Goal: Information Seeking & Learning: Learn about a topic

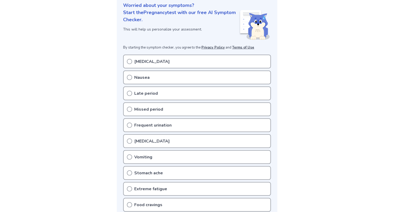
scroll to position [84, 0]
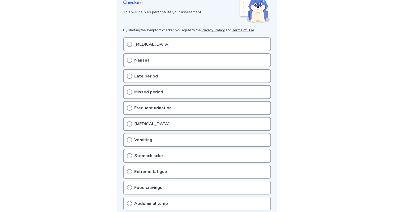
click at [128, 107] on icon at bounding box center [129, 107] width 5 height 5
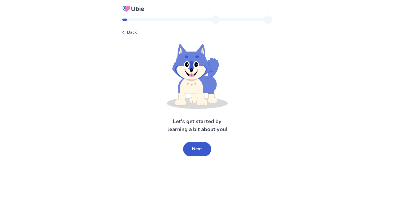
click at [125, 33] on icon at bounding box center [123, 32] width 3 height 3
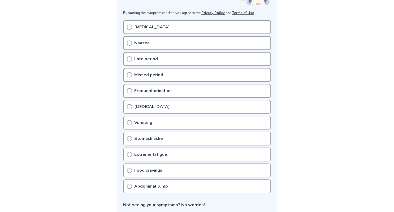
scroll to position [84, 0]
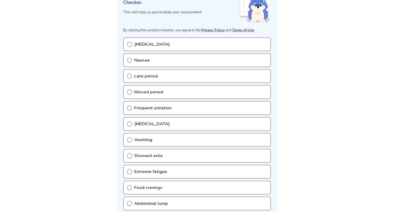
click at [129, 76] on icon at bounding box center [129, 75] width 5 height 5
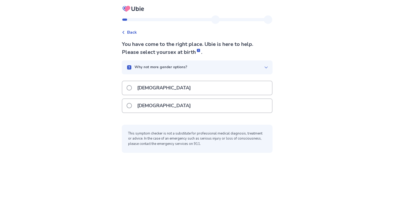
click at [147, 107] on p "Female" at bounding box center [164, 106] width 60 height 14
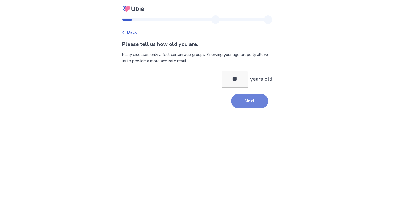
type input "**"
click at [252, 99] on button "Next" at bounding box center [249, 101] width 37 height 14
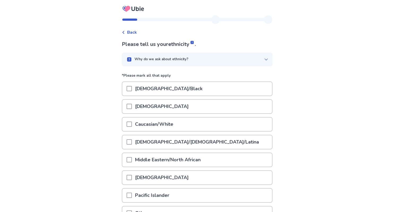
click at [180, 122] on div "Caucasian/White" at bounding box center [197, 124] width 150 height 14
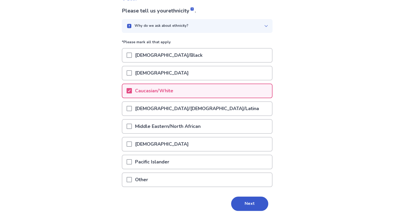
scroll to position [54, 0]
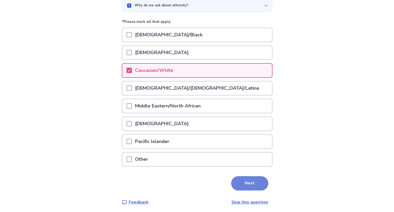
click at [246, 181] on button "Next" at bounding box center [249, 183] width 37 height 14
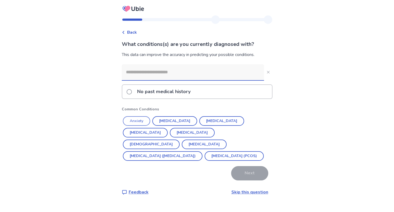
click at [137, 122] on button "Anxiety" at bounding box center [136, 121] width 27 height 10
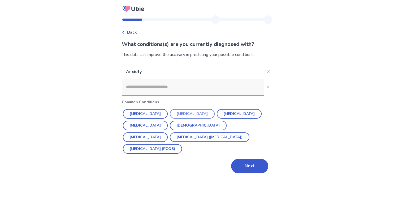
click at [172, 115] on button "Depression" at bounding box center [192, 114] width 45 height 10
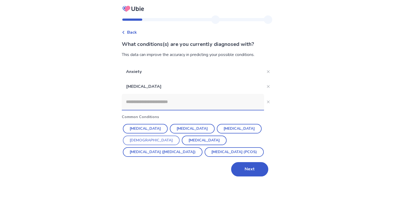
click at [179, 135] on button "Asthma" at bounding box center [151, 140] width 57 height 10
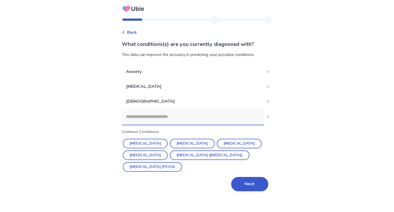
click at [195, 115] on input at bounding box center [193, 117] width 142 height 16
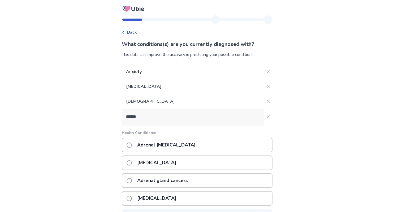
type input "*******"
click at [179, 165] on p "Adrenal insufficiency" at bounding box center [156, 163] width 45 height 14
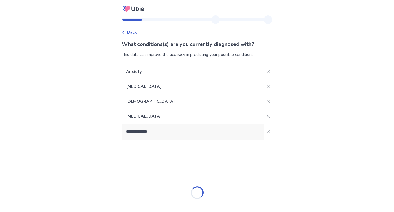
type input "**********"
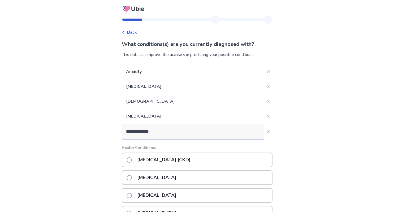
click at [184, 161] on p "Chronic kidney disease (CKD)" at bounding box center [164, 160] width 60 height 14
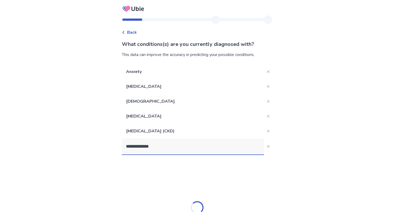
type input "**********"
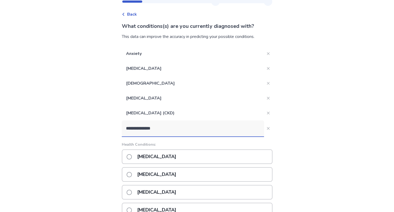
scroll to position [56, 0]
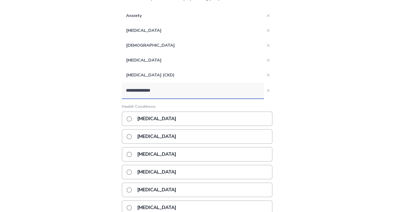
click at [170, 136] on p "Thyroid cancer" at bounding box center [156, 137] width 45 height 14
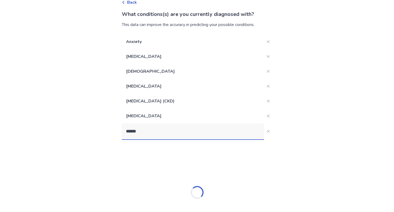
type input "*******"
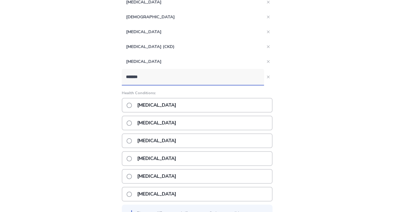
scroll to position [86, 0]
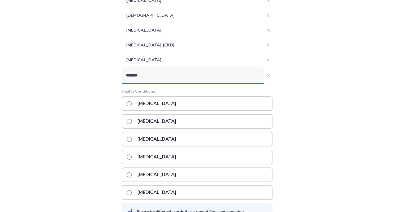
click at [176, 140] on p "Underactive thyroid" at bounding box center [156, 139] width 45 height 14
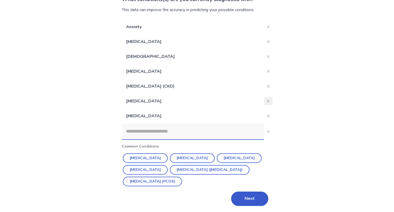
click at [267, 100] on icon "Close" at bounding box center [268, 101] width 3 height 3
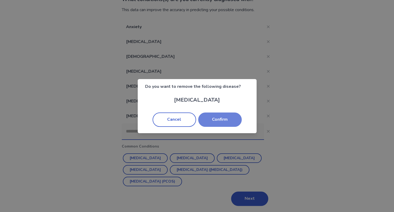
click at [235, 121] on button "Confirm" at bounding box center [219, 119] width 43 height 14
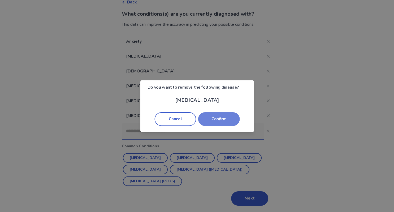
scroll to position [30, 0]
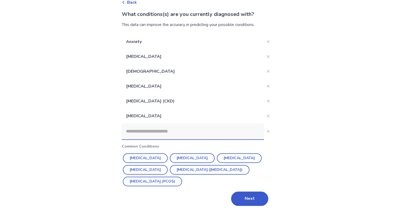
click at [150, 131] on input at bounding box center [193, 131] width 142 height 16
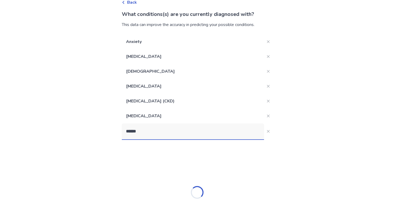
type input "*******"
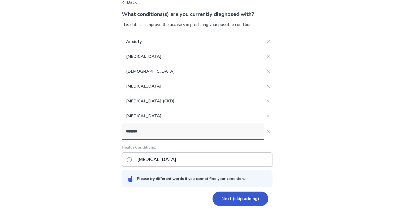
click at [159, 160] on p "Bipolar disorder" at bounding box center [156, 160] width 45 height 14
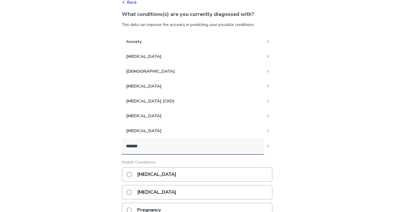
type input "*******"
click at [174, 173] on div "Prediabetes" at bounding box center [197, 174] width 151 height 15
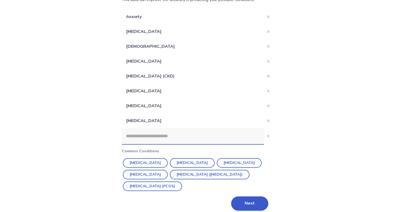
scroll to position [60, 0]
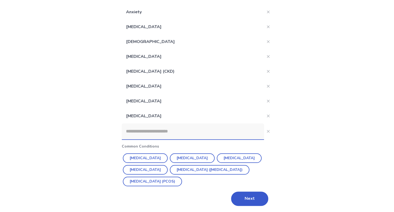
click at [249, 194] on button "Next" at bounding box center [249, 198] width 37 height 14
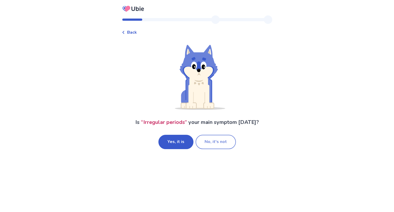
click at [213, 143] on button "No, it's not" at bounding box center [215, 142] width 40 height 14
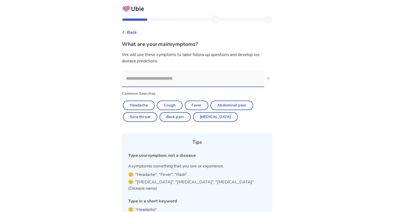
click at [173, 80] on input at bounding box center [193, 79] width 142 height 16
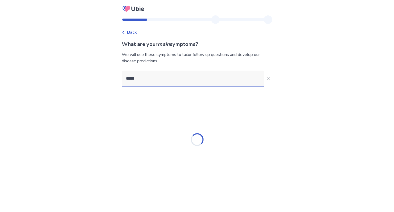
type input "******"
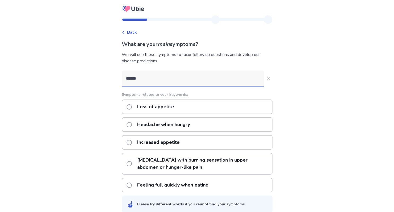
click at [170, 140] on p "Increased appetite" at bounding box center [158, 142] width 49 height 14
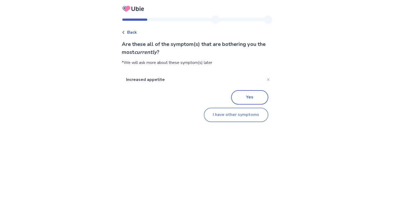
click at [234, 117] on button "I have other symptoms" at bounding box center [236, 115] width 64 height 14
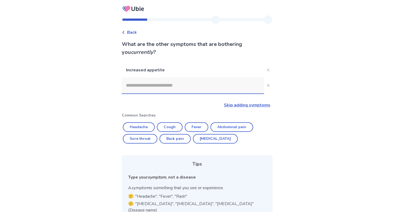
click at [188, 88] on input at bounding box center [193, 85] width 142 height 16
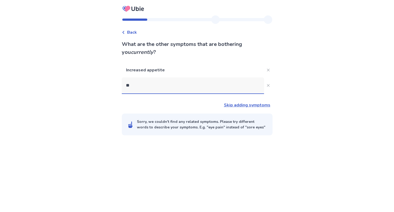
type input "*"
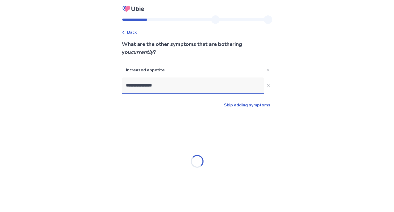
type input "**********"
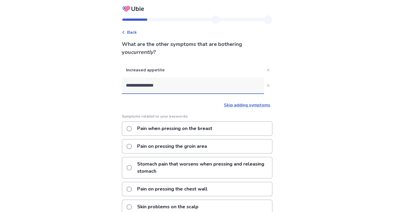
click at [180, 126] on p "Pain when pressing on the breast" at bounding box center [174, 129] width 81 height 14
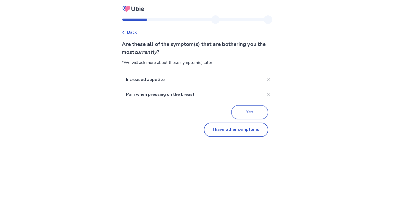
click at [244, 112] on button "Yes" at bounding box center [249, 112] width 37 height 14
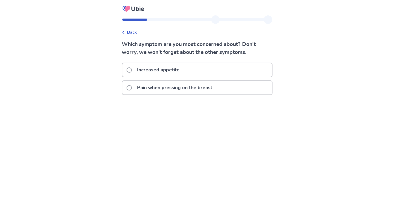
click at [160, 69] on p "Increased appetite" at bounding box center [158, 70] width 49 height 14
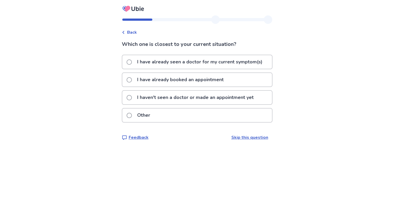
click at [166, 99] on p "I haven't seen a doctor or made an appointment yet" at bounding box center [195, 98] width 123 height 14
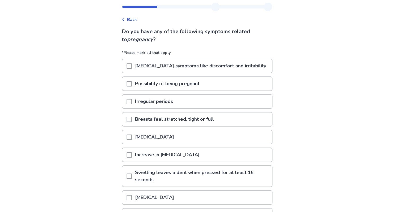
scroll to position [28, 0]
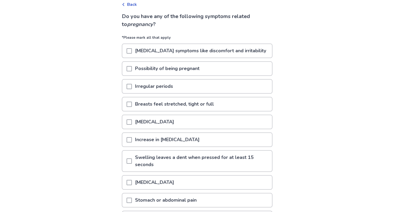
click at [164, 49] on p "Premenstrual symptoms like discomfort and irritability" at bounding box center [200, 51] width 137 height 14
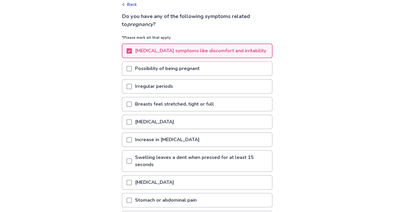
click at [166, 67] on p "Possibility of being pregnant" at bounding box center [167, 69] width 71 height 14
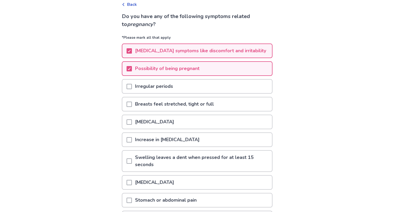
click at [170, 103] on p "Breasts feel stretched, tight or full" at bounding box center [174, 104] width 85 height 14
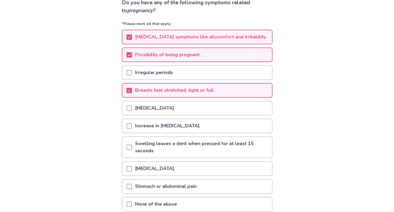
scroll to position [56, 0]
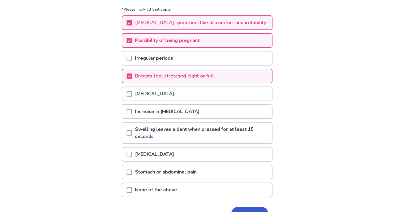
click at [167, 109] on p "Increase in vaginal discharge" at bounding box center [167, 112] width 71 height 14
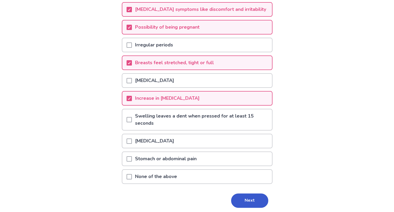
scroll to position [84, 0]
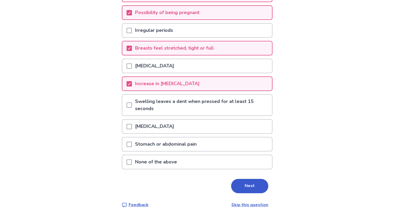
click at [173, 125] on p "Excessive daytime sleepiness" at bounding box center [154, 127] width 45 height 14
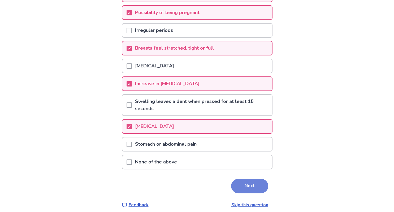
click at [250, 183] on button "Next" at bounding box center [249, 186] width 37 height 14
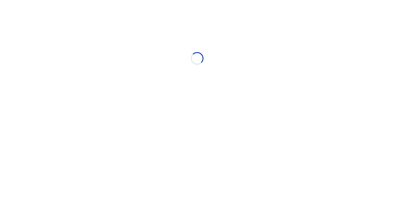
scroll to position [0, 0]
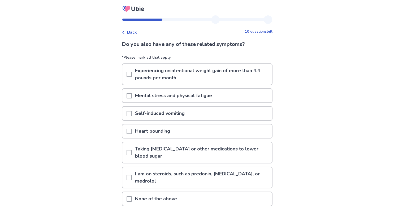
click at [168, 97] on p "Mental stress and physical fatigue" at bounding box center [173, 96] width 83 height 14
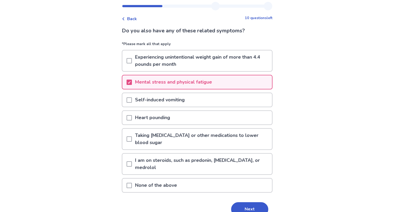
scroll to position [25, 0]
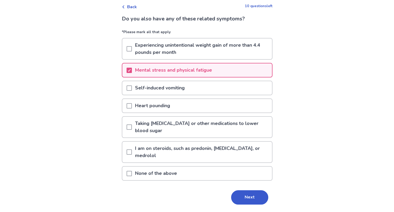
click at [172, 108] on p "Heart pounding" at bounding box center [152, 106] width 41 height 14
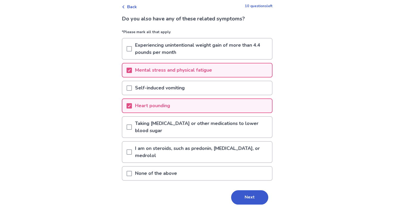
click at [180, 143] on p "I am on steroids, such as predonin, decadron, or medrolol" at bounding box center [202, 152] width 140 height 21
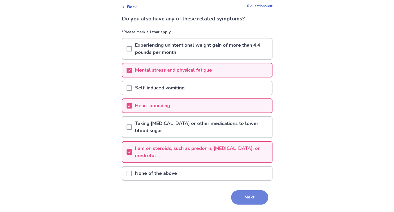
click at [233, 190] on button "Next" at bounding box center [249, 197] width 37 height 14
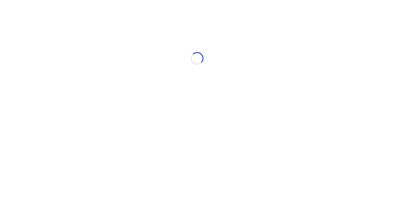
select select "*"
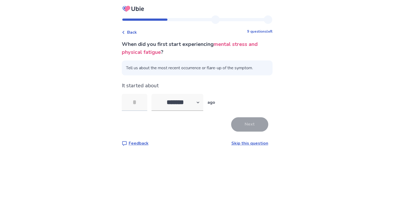
click at [139, 104] on input "tel" at bounding box center [134, 102] width 25 height 17
type input "*"
select select "*"
click option "*******" at bounding box center [0, 0] width 0 height 0
click at [258, 124] on button "Next" at bounding box center [249, 124] width 37 height 14
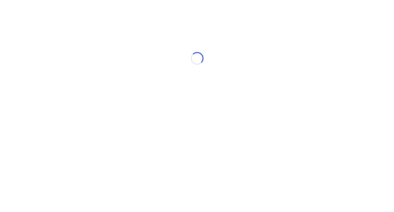
select select "*"
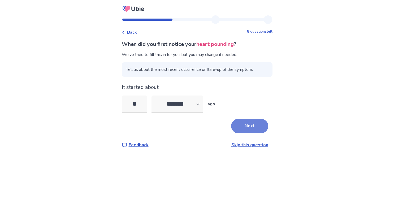
click at [242, 125] on button "Next" at bounding box center [249, 126] width 37 height 14
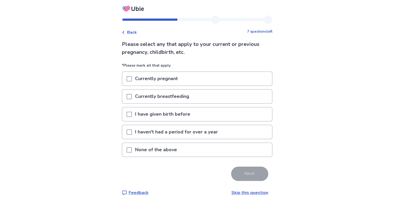
click at [129, 115] on div "I have given birth before" at bounding box center [197, 114] width 150 height 14
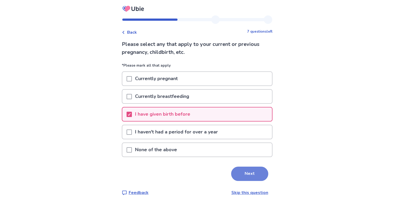
click at [243, 177] on button "Next" at bounding box center [249, 173] width 37 height 14
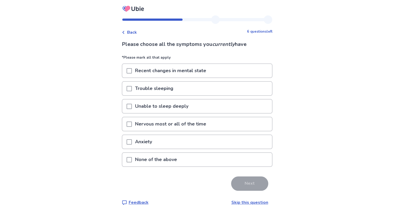
click at [177, 71] on p "Recent changes in mental state" at bounding box center [170, 71] width 77 height 14
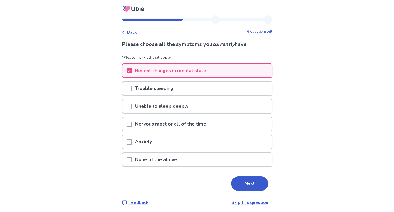
click at [177, 107] on p "Unable to sleep deeply" at bounding box center [162, 106] width 60 height 14
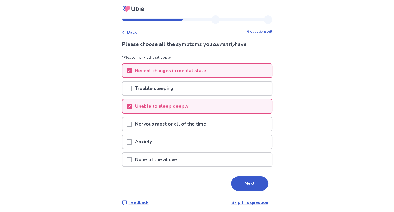
click at [178, 137] on div "Anxiety" at bounding box center [197, 142] width 150 height 14
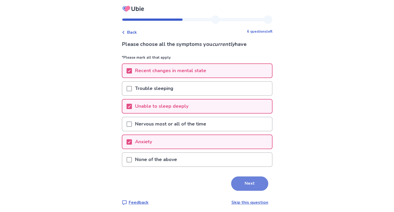
click at [234, 183] on button "Next" at bounding box center [249, 183] width 37 height 14
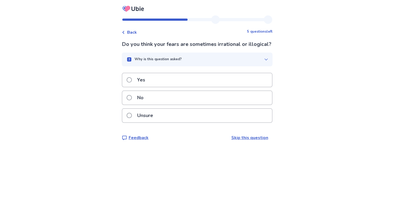
click at [172, 84] on div "Yes" at bounding box center [197, 80] width 150 height 14
click at [175, 98] on div "No" at bounding box center [197, 98] width 150 height 14
click at [176, 116] on div "Unsure" at bounding box center [197, 116] width 150 height 14
click at [174, 87] on div "Yes" at bounding box center [197, 80] width 150 height 14
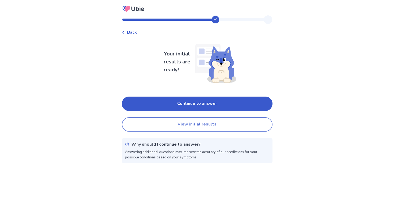
click at [188, 124] on button "View initial results" at bounding box center [197, 124] width 151 height 14
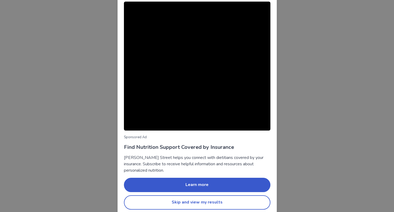
scroll to position [8, 0]
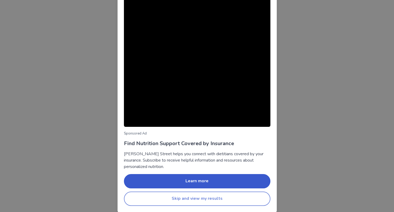
click at [229, 199] on button "Skip and view my results" at bounding box center [197, 198] width 146 height 14
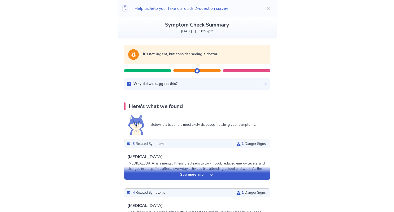
scroll to position [28, 0]
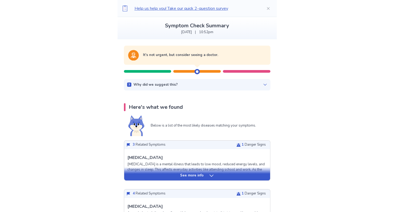
click at [263, 83] on icon at bounding box center [265, 84] width 4 height 4
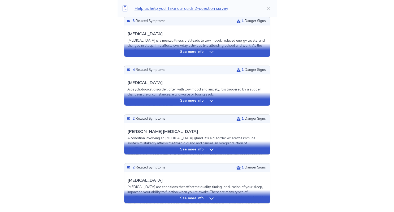
scroll to position [224, 0]
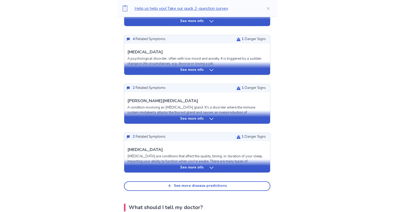
click at [214, 117] on div "See more info" at bounding box center [197, 118] width 146 height 5
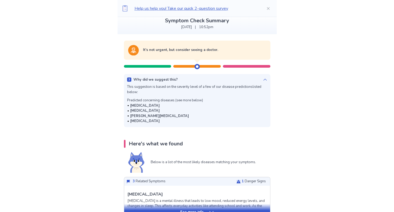
scroll to position [0, 0]
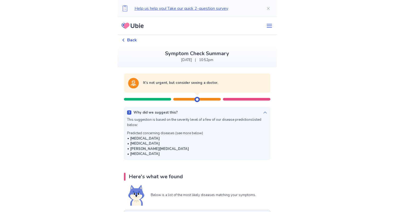
click at [133, 41] on span "Back" at bounding box center [132, 40] width 10 height 6
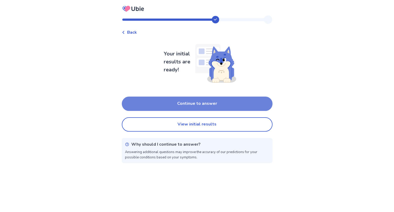
click at [188, 103] on button "Continue to answer" at bounding box center [197, 104] width 151 height 14
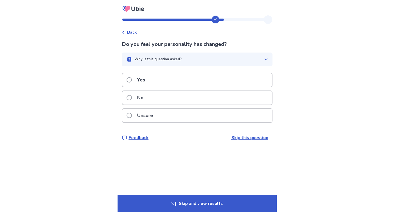
click at [175, 97] on div "No" at bounding box center [197, 98] width 150 height 14
click at [173, 114] on div "Unsure" at bounding box center [197, 116] width 150 height 14
click at [172, 86] on div "Yes" at bounding box center [197, 80] width 150 height 14
click at [172, 87] on div "Yes" at bounding box center [197, 82] width 151 height 18
click at [170, 81] on div "Yes" at bounding box center [197, 80] width 150 height 14
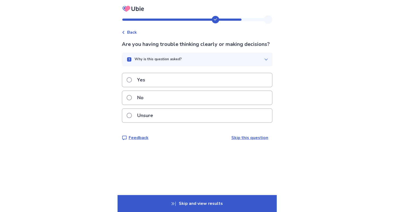
click at [171, 87] on div "Yes" at bounding box center [197, 80] width 150 height 14
click at [172, 82] on div "Yes" at bounding box center [197, 80] width 150 height 14
click at [179, 114] on div "Unsure" at bounding box center [197, 116] width 150 height 14
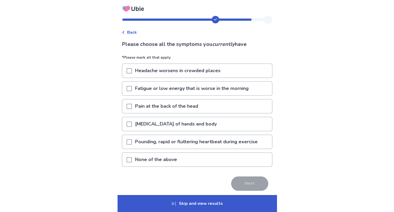
click at [172, 87] on p "Fatigue or low energy that is worse in the morning" at bounding box center [192, 89] width 120 height 14
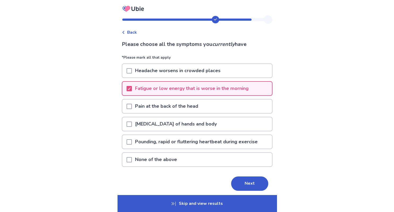
click at [174, 141] on p "Pounding, rapid or fluttering heartbeat during exercise" at bounding box center [196, 142] width 129 height 14
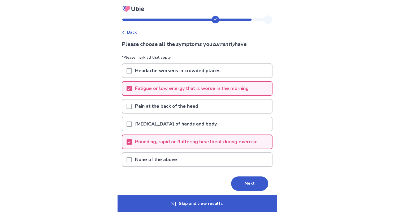
click at [176, 106] on p "Pain at the back of the head" at bounding box center [166, 106] width 69 height 14
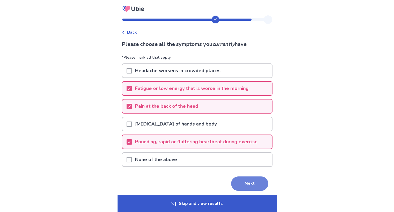
click at [243, 178] on button "Next" at bounding box center [249, 183] width 37 height 14
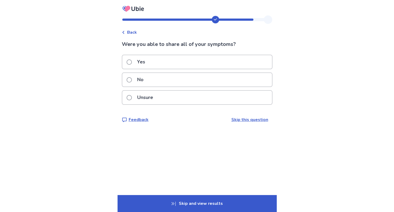
click at [152, 96] on p "Unsure" at bounding box center [145, 98] width 22 height 14
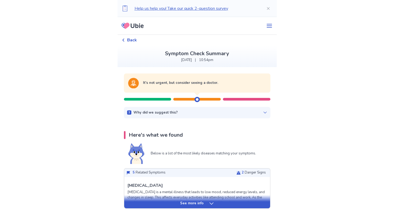
click at [263, 112] on icon at bounding box center [265, 112] width 4 height 4
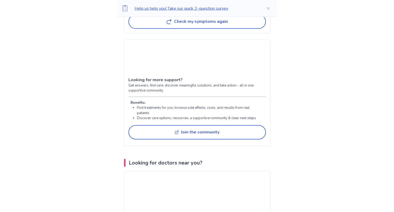
scroll to position [1008, 0]
